Goal: Task Accomplishment & Management: Use online tool/utility

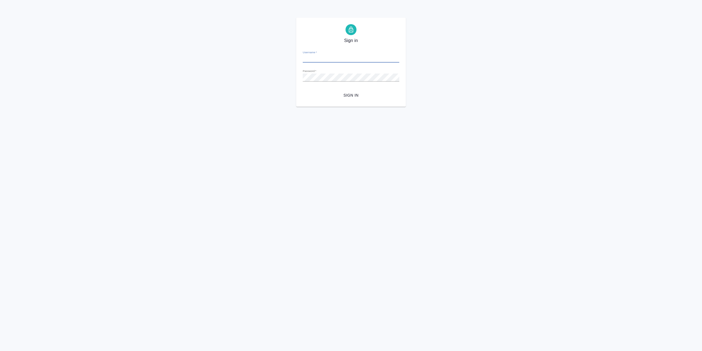
type input "[EMAIL_ADDRESS][DOMAIN_NAME]"
click at [356, 94] on span "Sign in" at bounding box center [351, 95] width 88 height 7
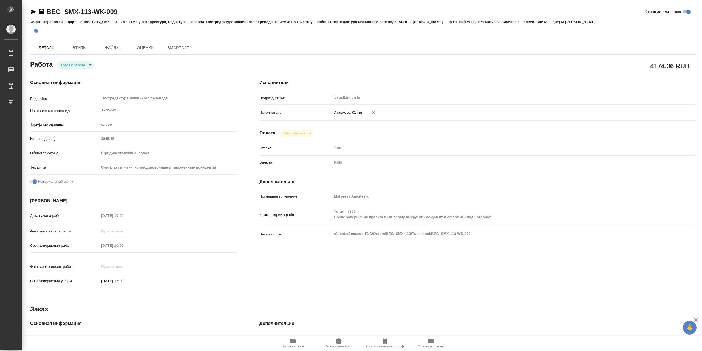
type textarea "x"
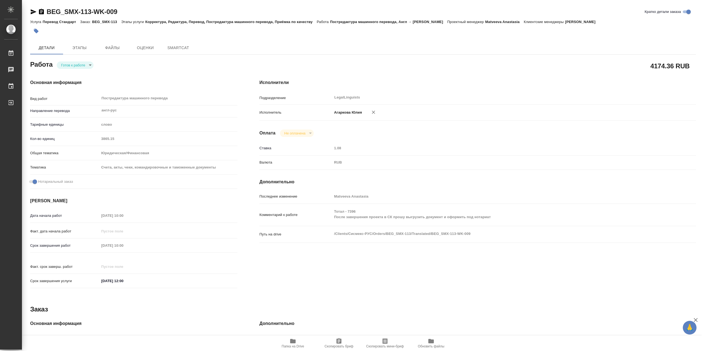
type textarea "x"
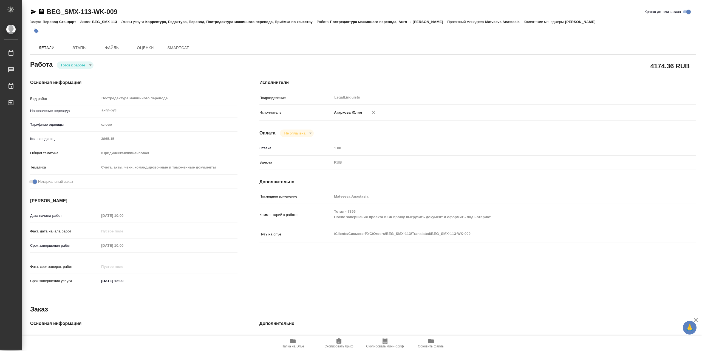
type textarea "x"
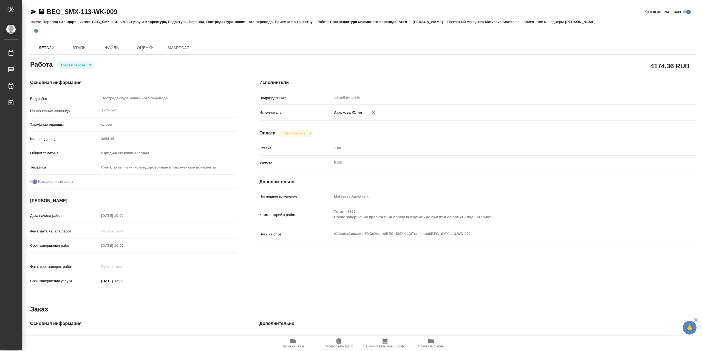
type textarea "x"
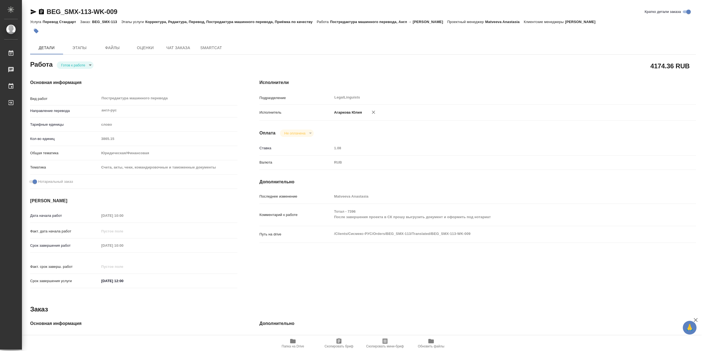
type textarea "x"
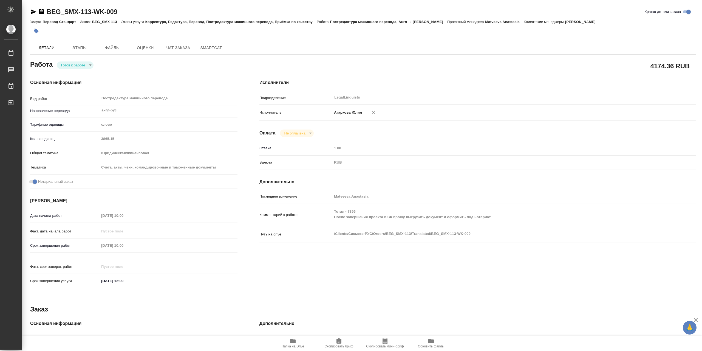
type textarea "x"
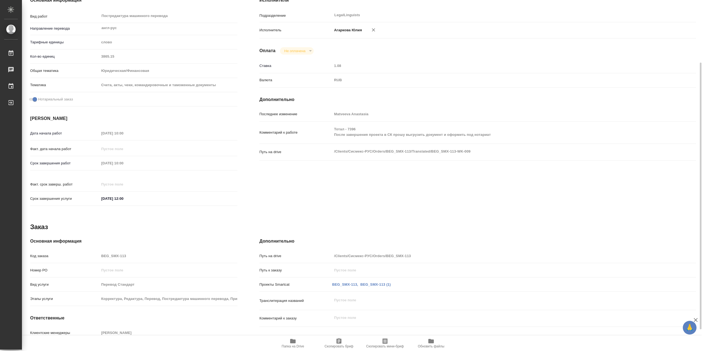
scroll to position [111, 0]
